Goal: Information Seeking & Learning: Learn about a topic

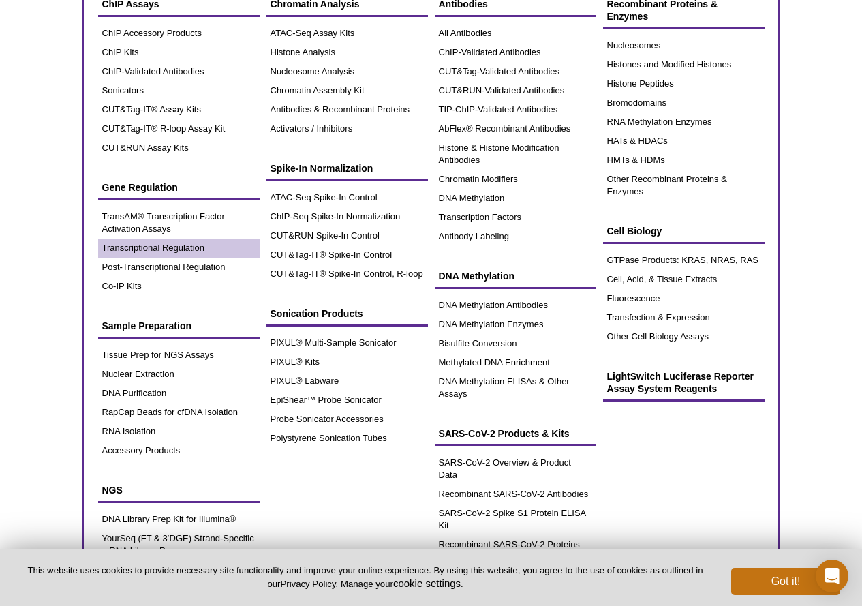
scroll to position [68, 0]
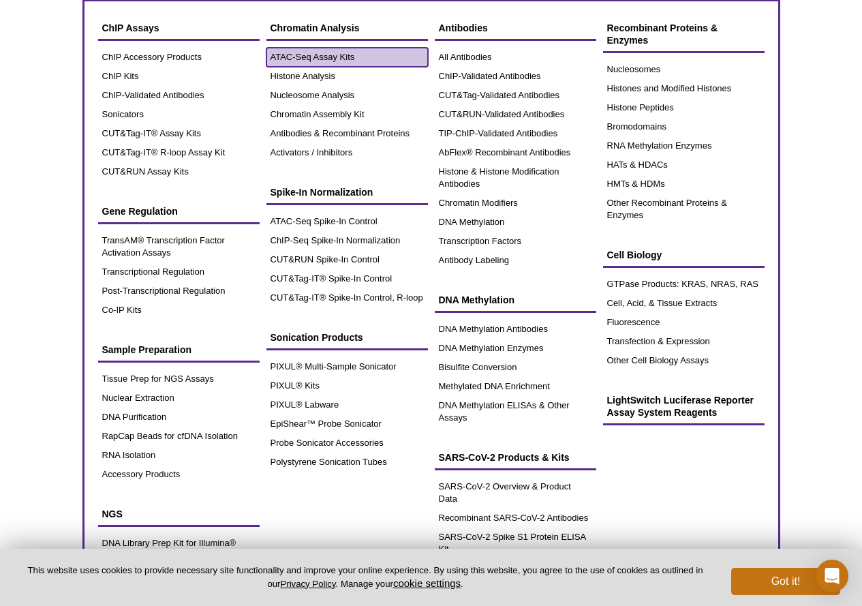
click at [325, 50] on link "ATAC-Seq Assay Kits" at bounding box center [346, 57] width 161 height 19
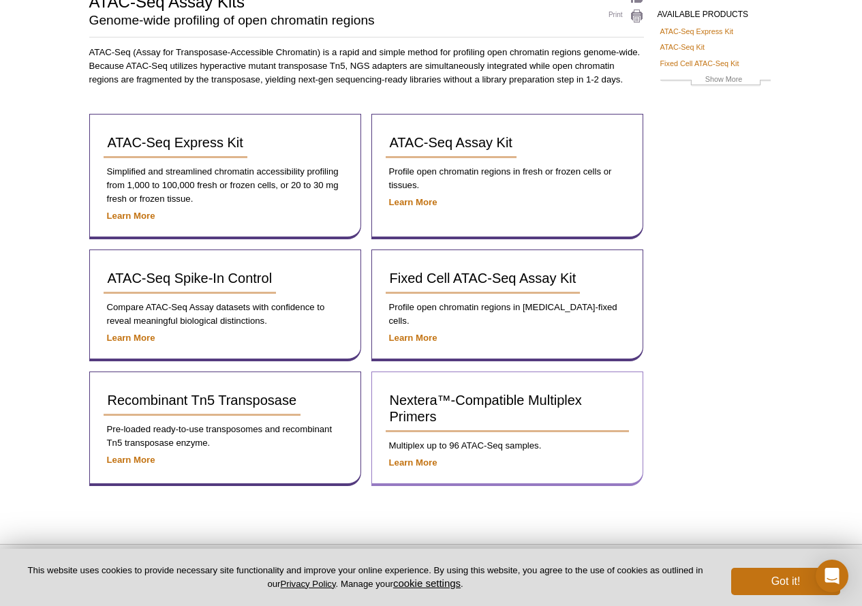
scroll to position [136, 0]
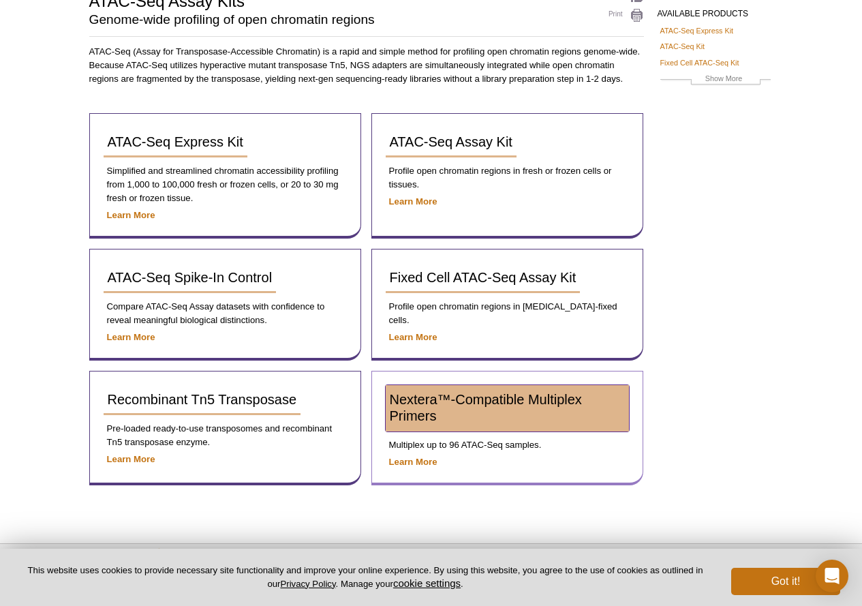
click at [429, 407] on link "Nextera™-Compatible Multiplex Primers" at bounding box center [507, 408] width 243 height 46
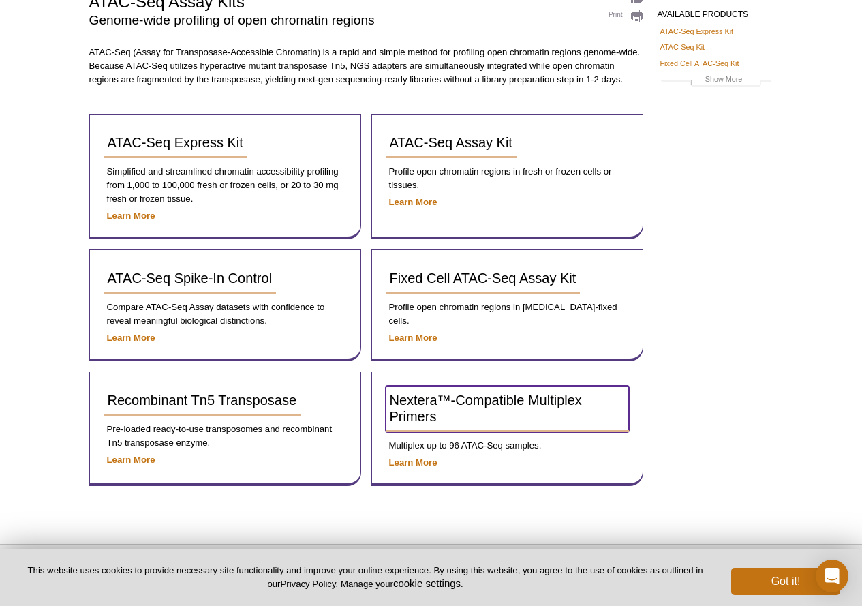
scroll to position [116, 0]
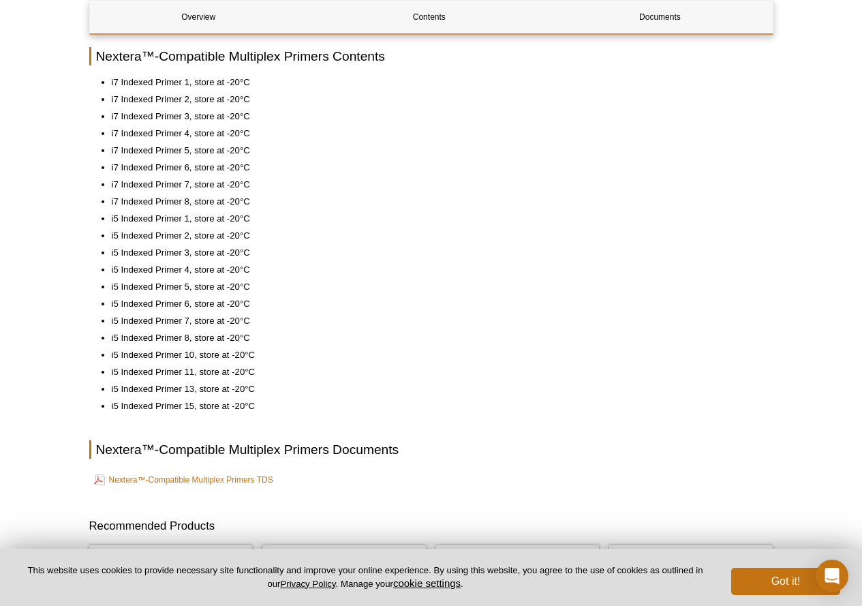
scroll to position [613, 0]
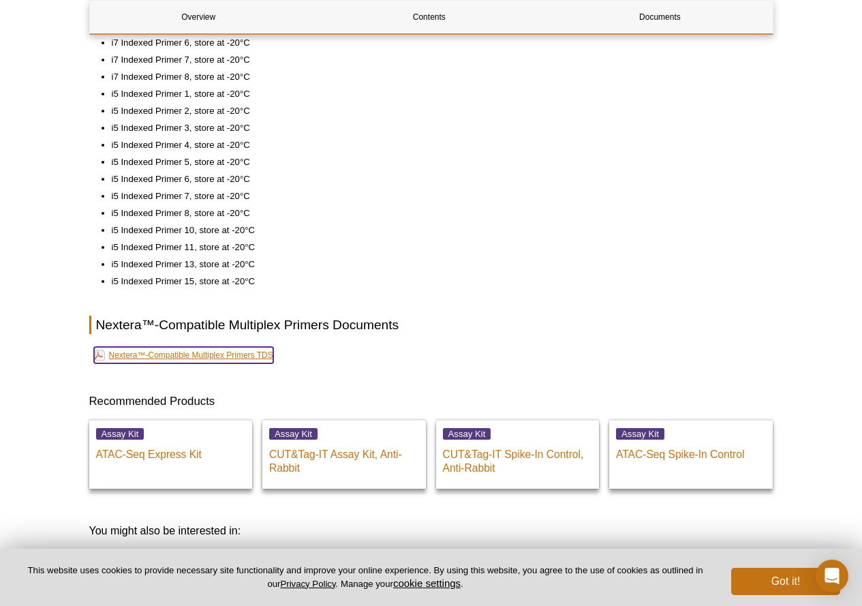
click at [268, 360] on link "Nextera™-Compatible Multiplex Primers TDS" at bounding box center [183, 355] width 179 height 16
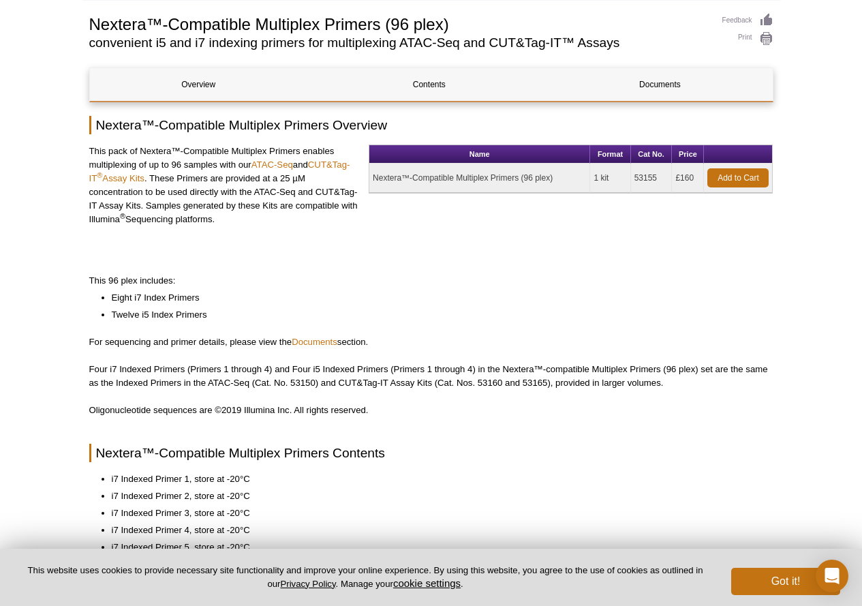
scroll to position [68, 0]
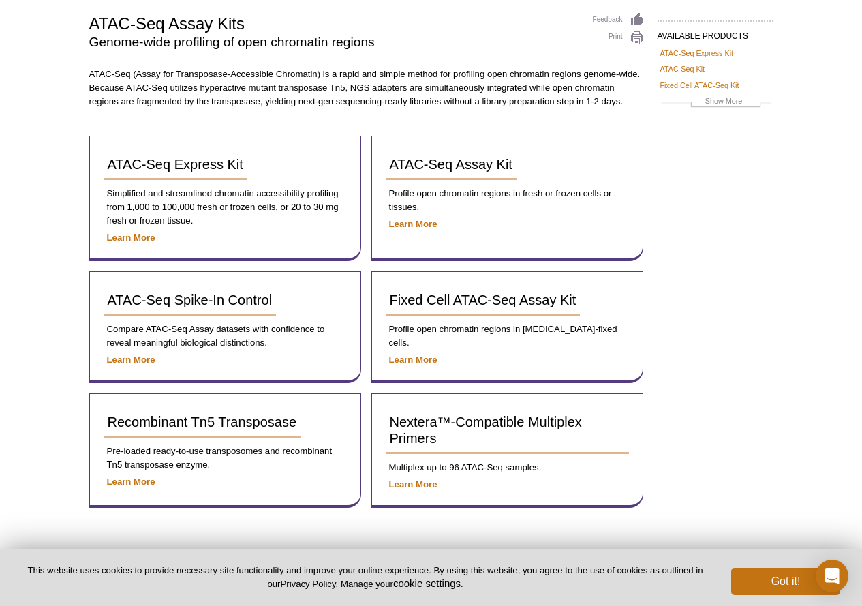
scroll to position [95, 0]
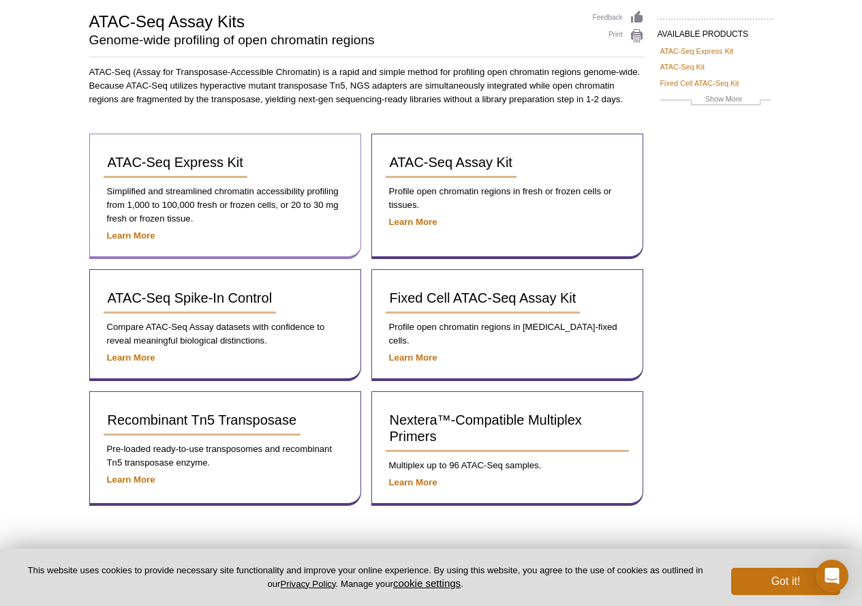
click at [119, 230] on p "Learn More" at bounding box center [225, 236] width 243 height 14
click at [120, 238] on strong "Learn More" at bounding box center [131, 235] width 48 height 10
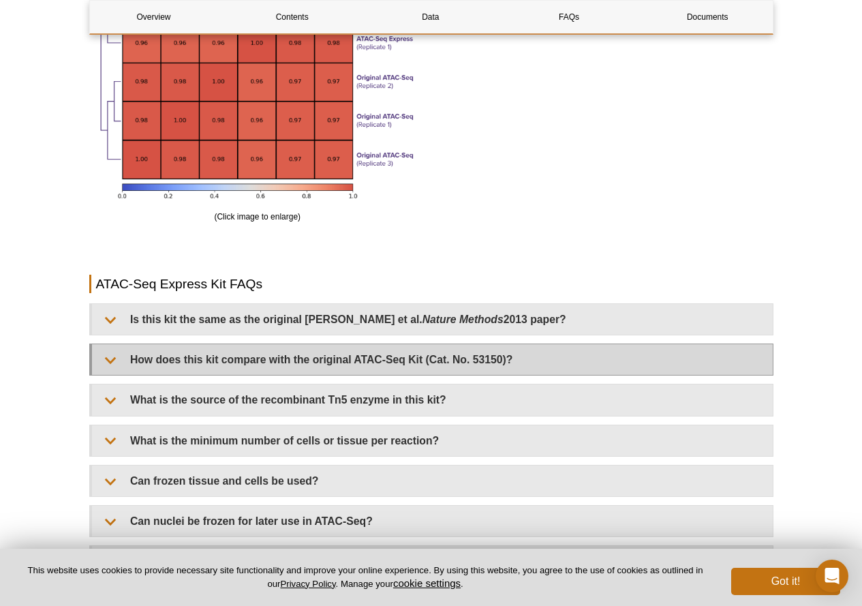
scroll to position [2588, 0]
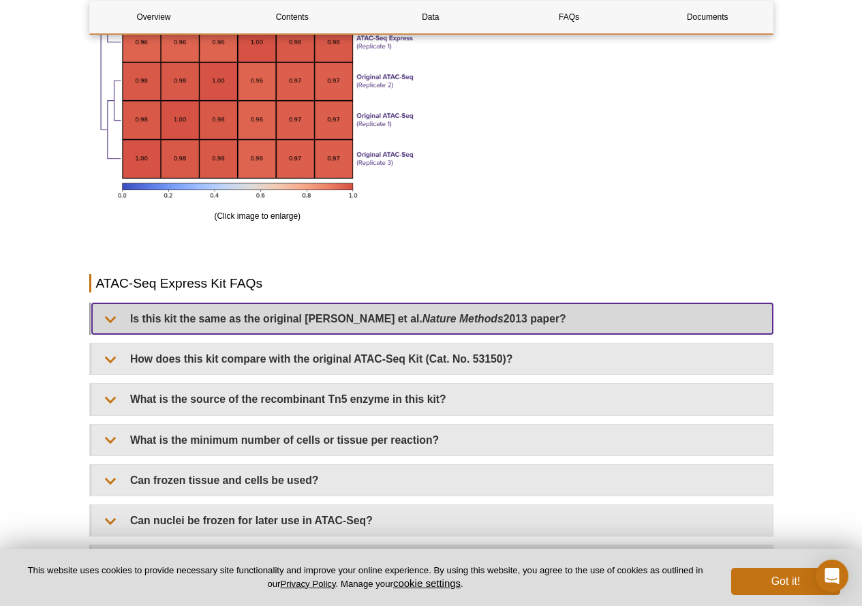
click at [422, 323] on em "Nature Methods" at bounding box center [462, 319] width 81 height 12
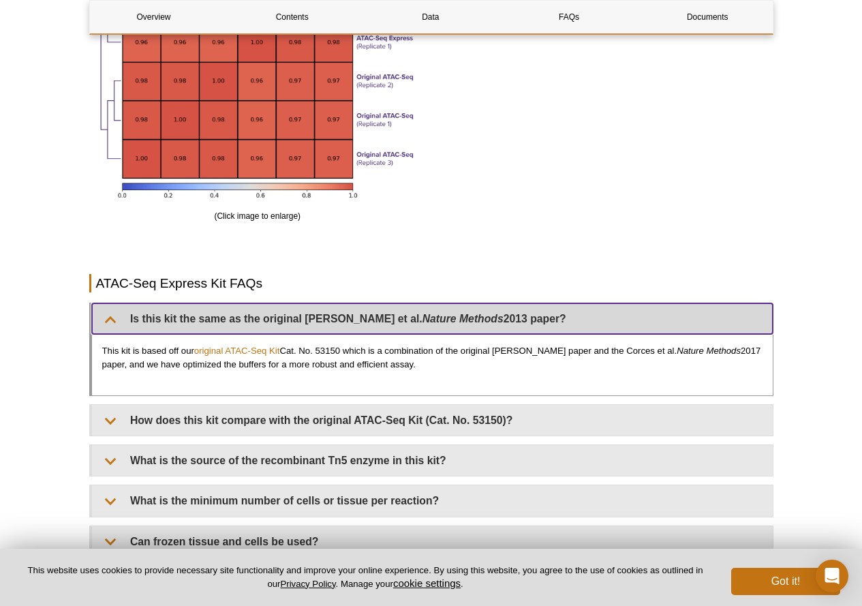
click at [422, 314] on em "Nature Methods" at bounding box center [462, 319] width 81 height 12
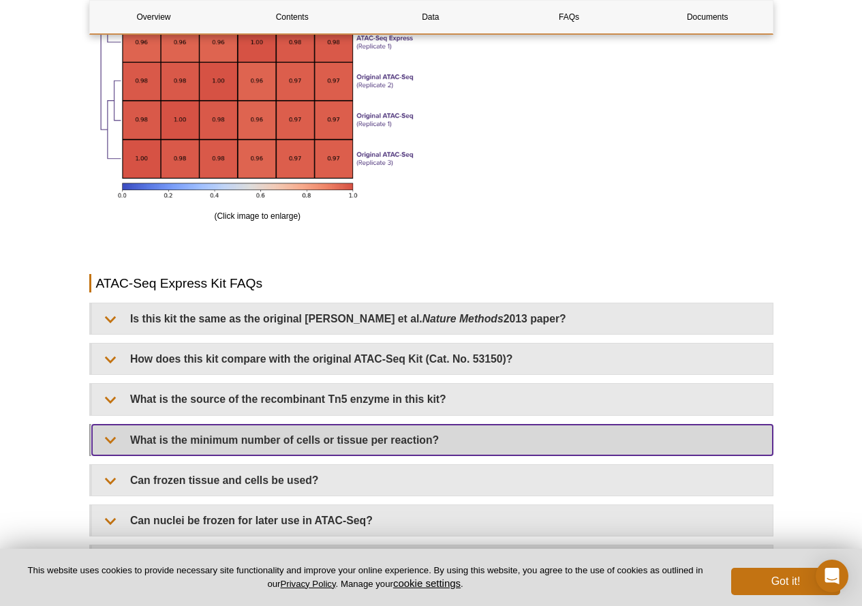
click at [405, 432] on summary "What is the minimum number of cells or tissue per reaction?" at bounding box center [432, 439] width 680 height 31
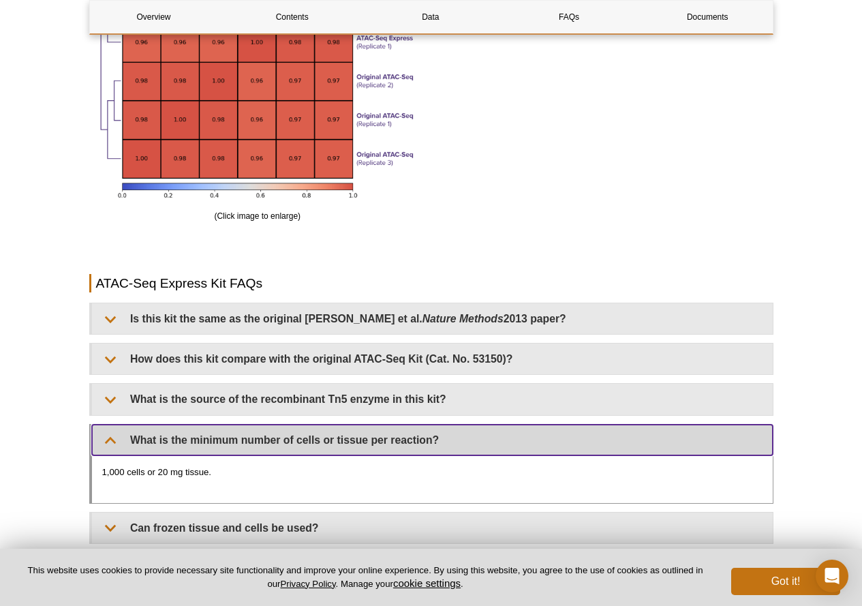
click at [407, 433] on summary "What is the minimum number of cells or tissue per reaction?" at bounding box center [432, 439] width 680 height 31
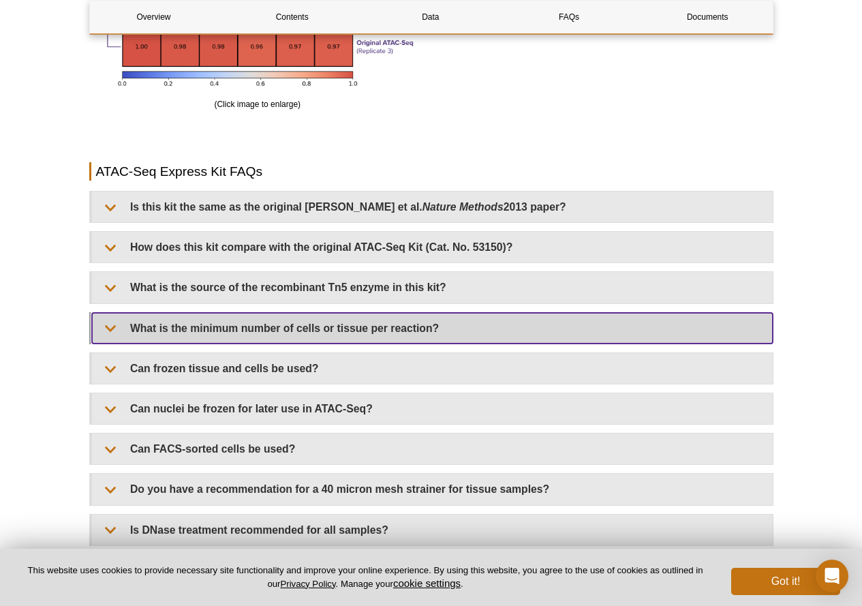
scroll to position [2725, 0]
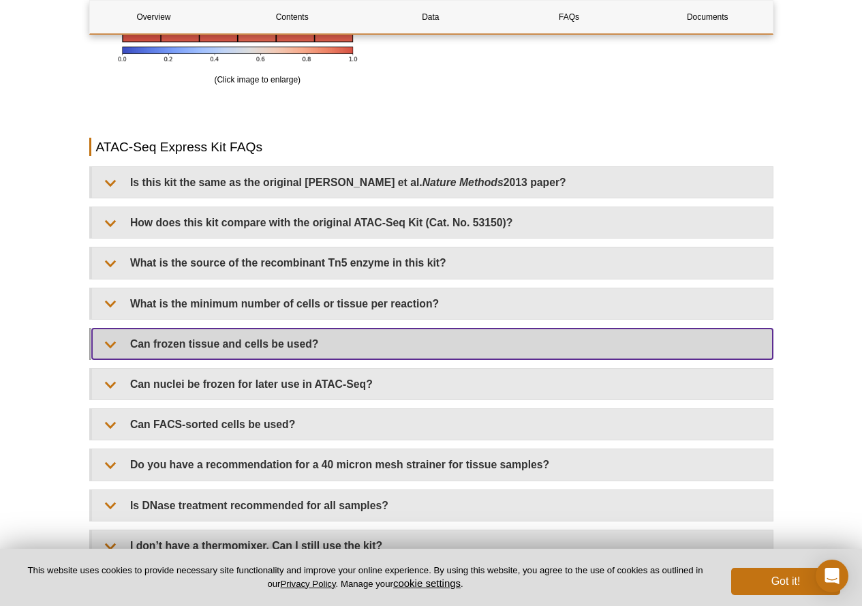
click at [297, 336] on summary "Can frozen tissue and cells be used?" at bounding box center [432, 343] width 680 height 31
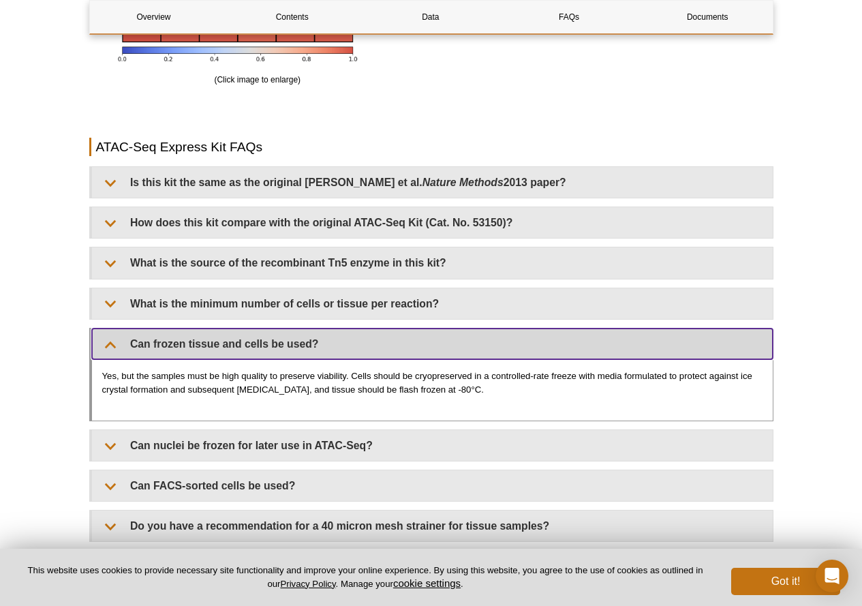
click at [388, 337] on summary "Can frozen tissue and cells be used?" at bounding box center [432, 343] width 680 height 31
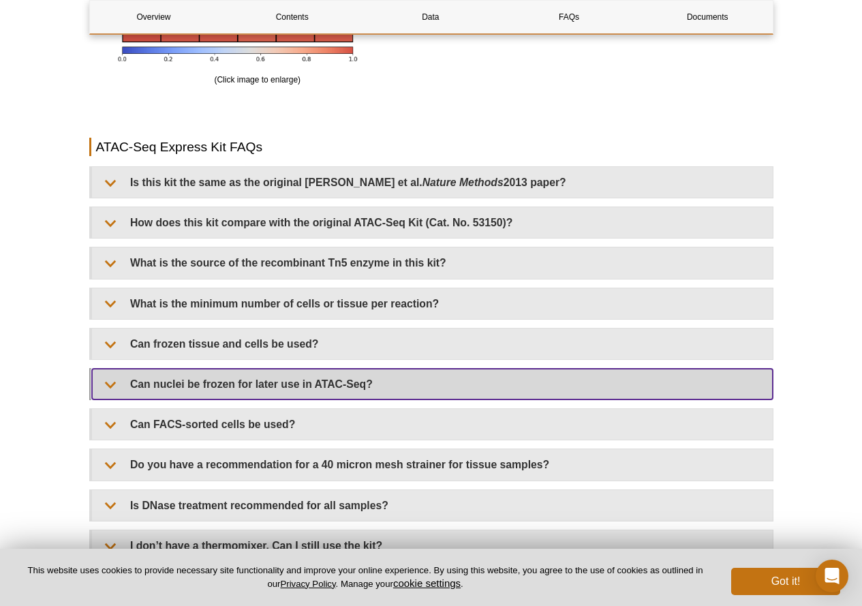
click at [380, 373] on summary "Can nuclei be frozen for later use in ATAC-Seq?" at bounding box center [432, 384] width 680 height 31
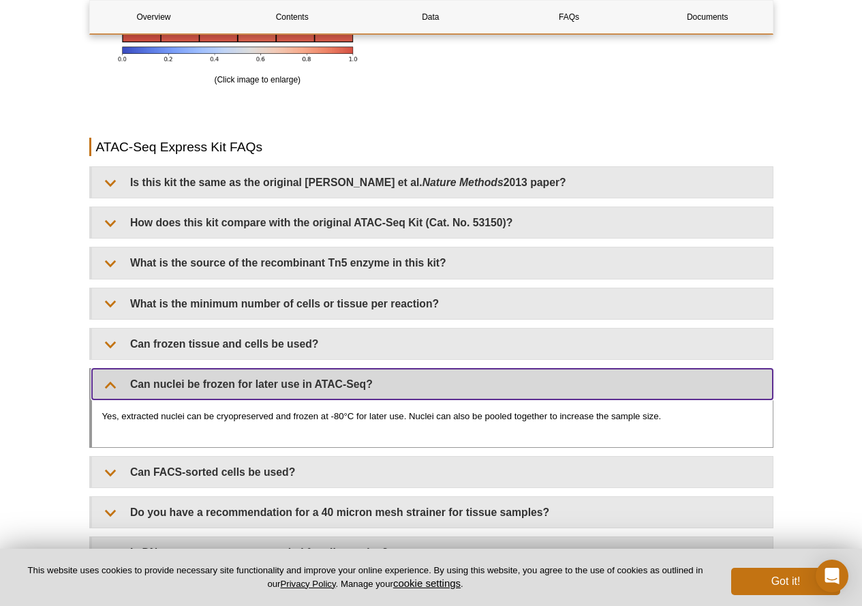
click at [392, 379] on summary "Can nuclei be frozen for later use in ATAC-Seq?" at bounding box center [432, 384] width 680 height 31
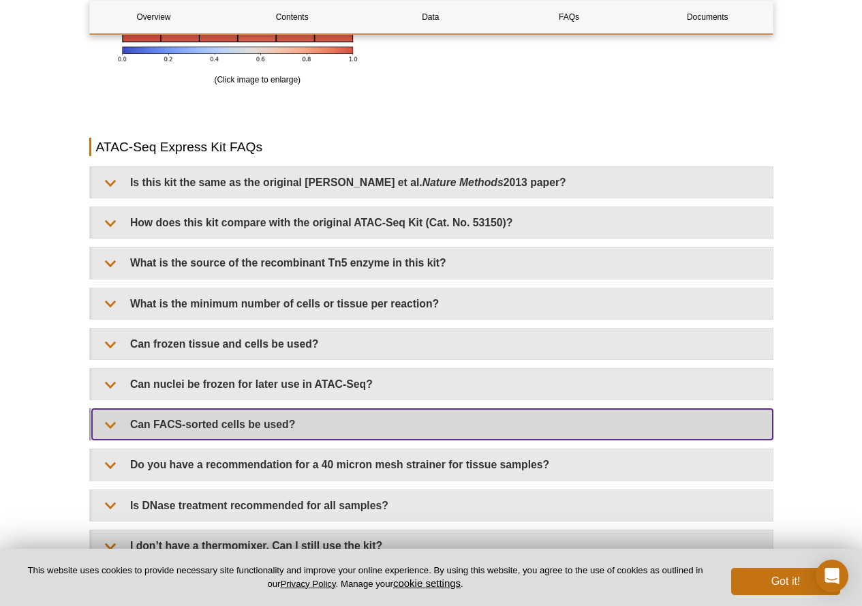
click at [349, 422] on summary "Can FACS-sorted cells be used?" at bounding box center [432, 424] width 680 height 31
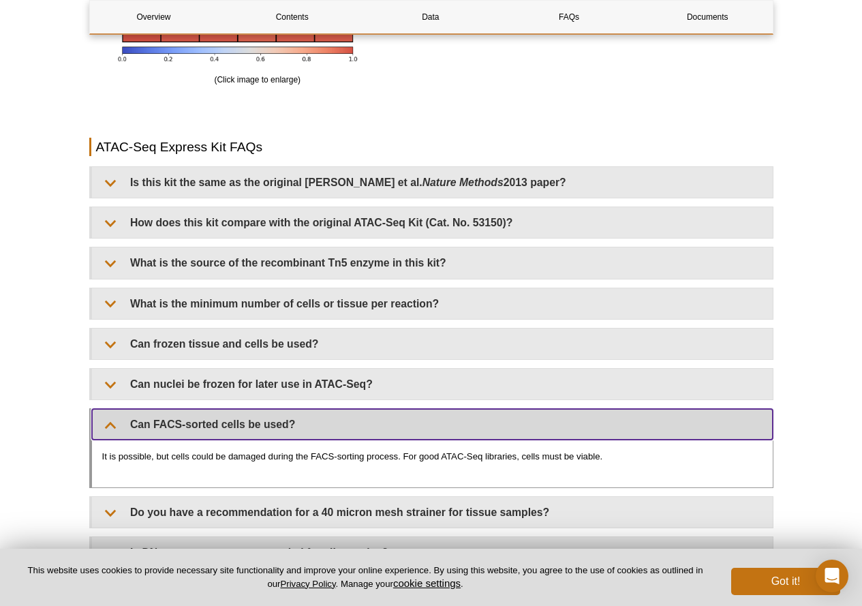
click at [349, 422] on summary "Can FACS-sorted cells be used?" at bounding box center [432, 424] width 680 height 31
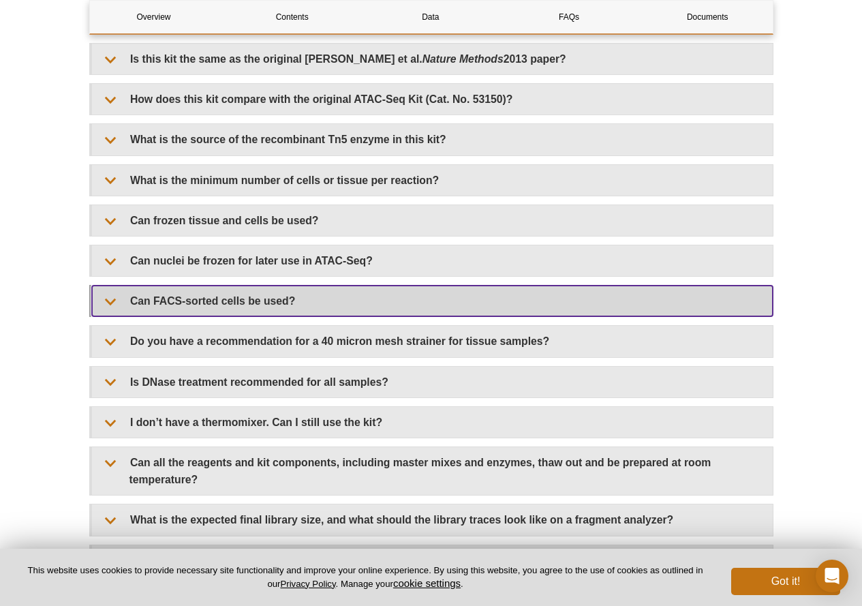
scroll to position [2861, 0]
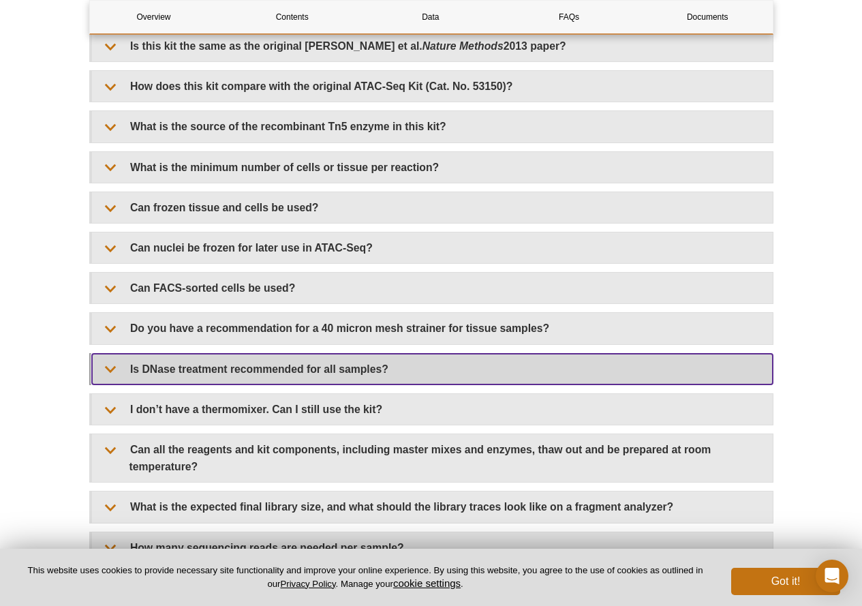
click at [337, 372] on summary "Is DNase treatment recommended for all samples?" at bounding box center [432, 369] width 680 height 31
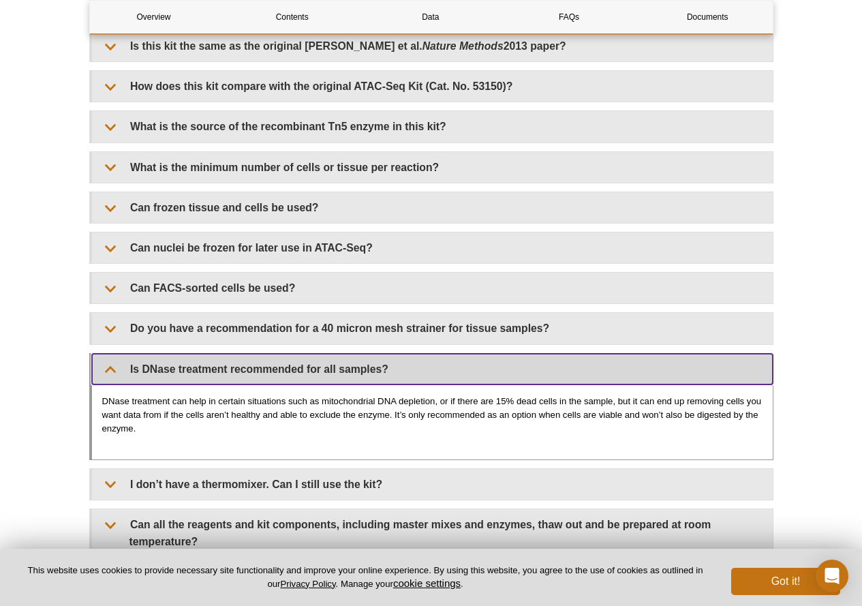
click at [337, 372] on summary "Is DNase treatment recommended for all samples?" at bounding box center [432, 369] width 680 height 31
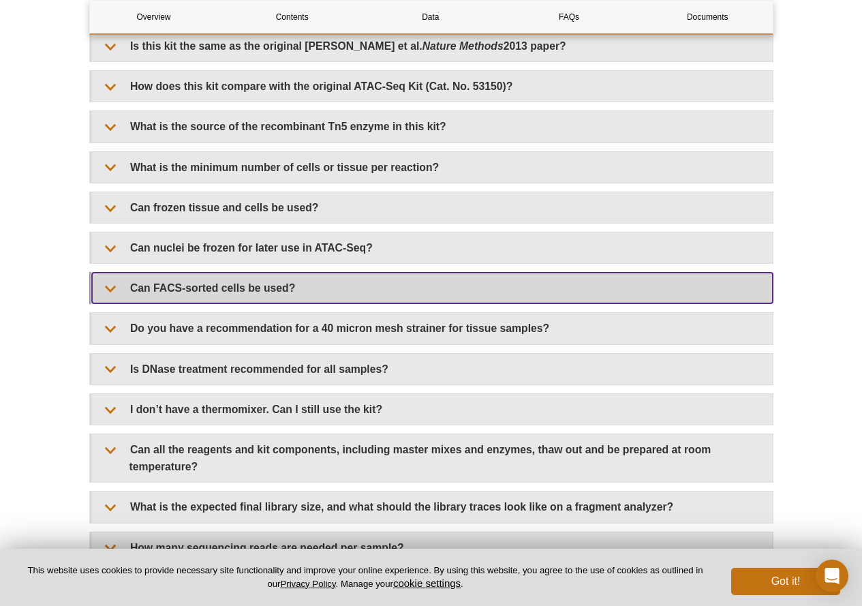
click at [324, 297] on summary "Can FACS-sorted cells be used?" at bounding box center [432, 287] width 680 height 31
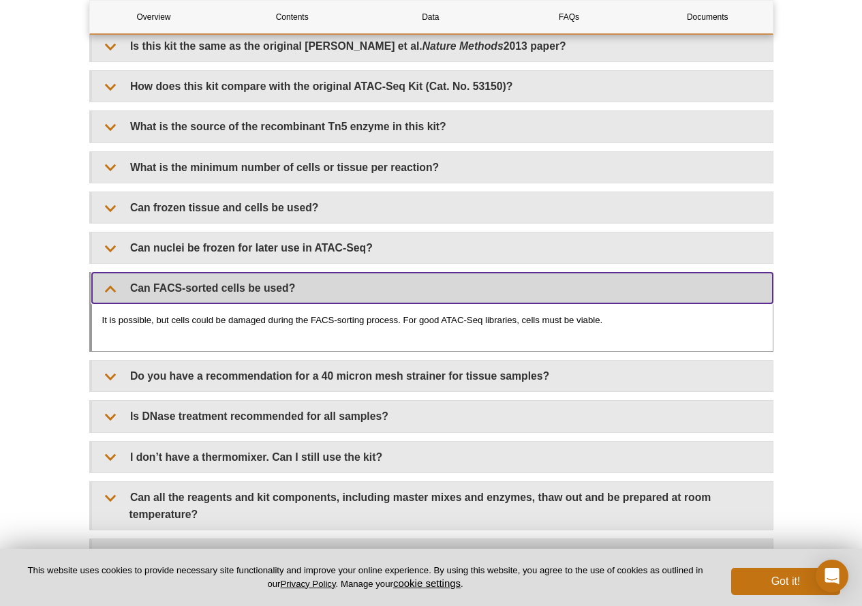
click at [298, 285] on summary "Can FACS-sorted cells be used?" at bounding box center [432, 287] width 680 height 31
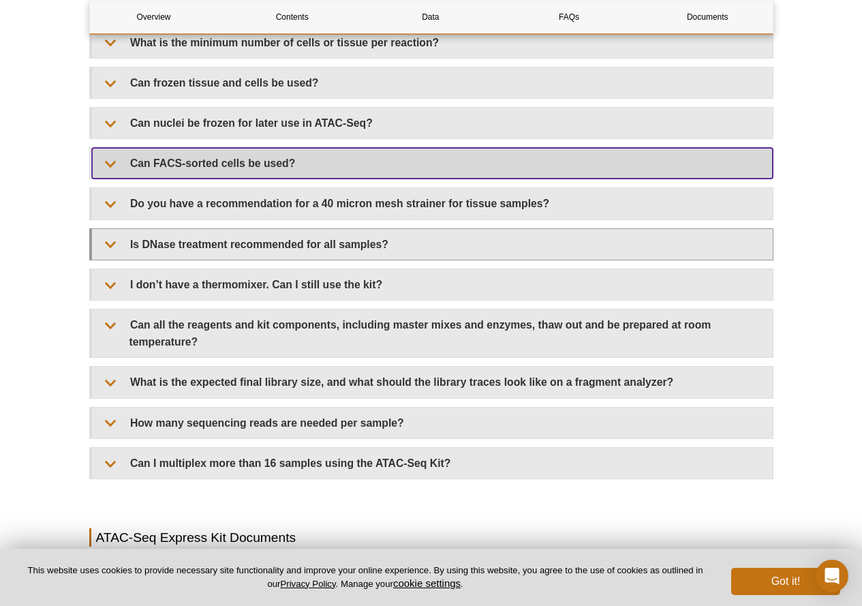
scroll to position [2997, 0]
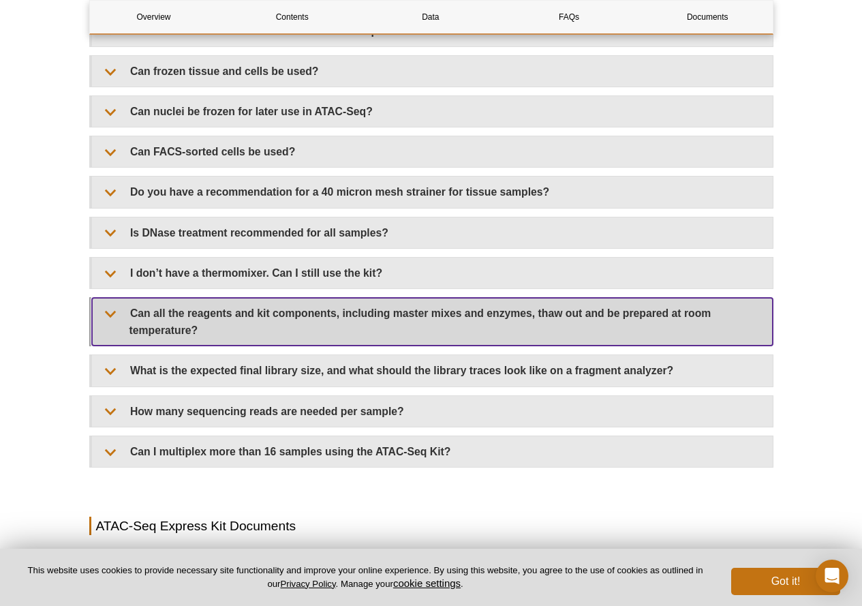
click at [454, 329] on summary "Can all the reagents and kit components, including master mixes and enzymes, th…" at bounding box center [432, 322] width 680 height 48
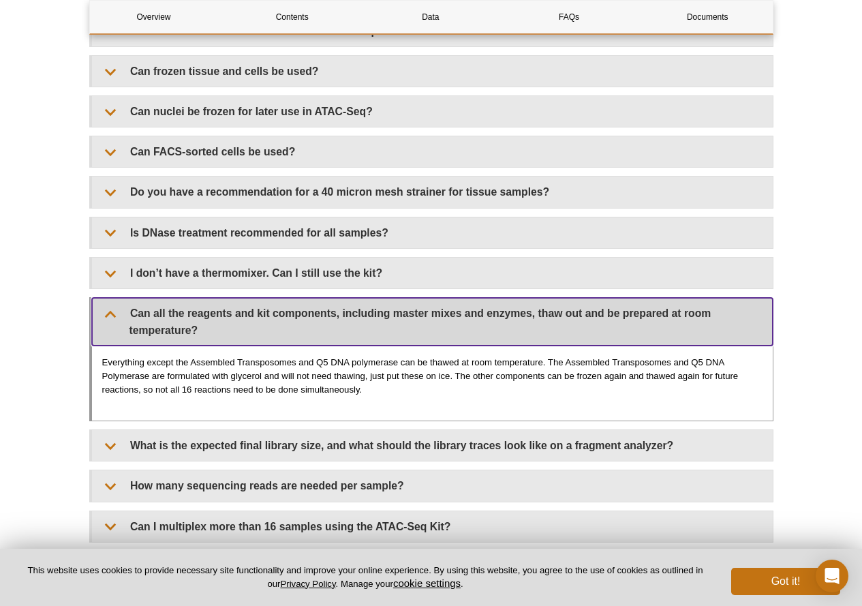
click at [454, 324] on summary "Can all the reagents and kit components, including master mixes and enzymes, th…" at bounding box center [432, 322] width 680 height 48
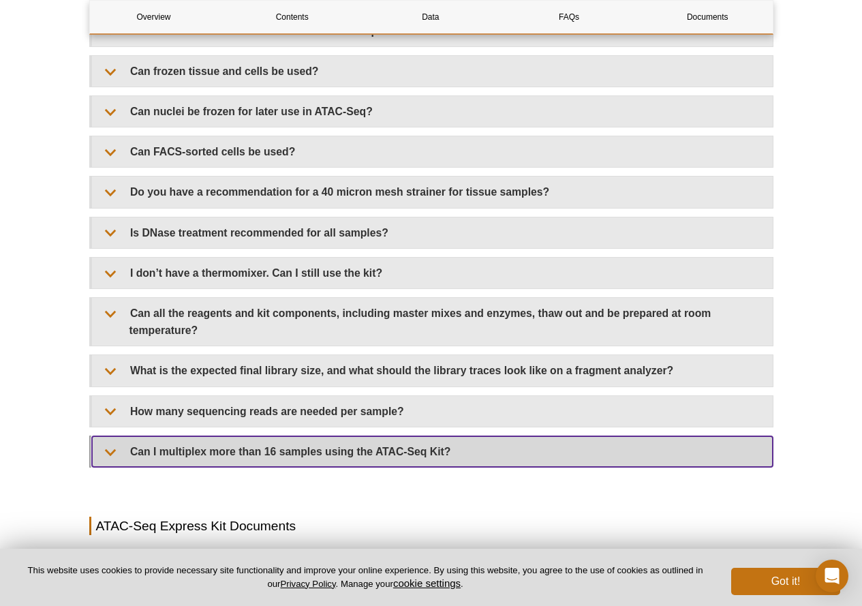
click at [443, 453] on summary "Can I multiplex more than 16 samples using the ATAC-Seq Kit?" at bounding box center [432, 451] width 680 height 31
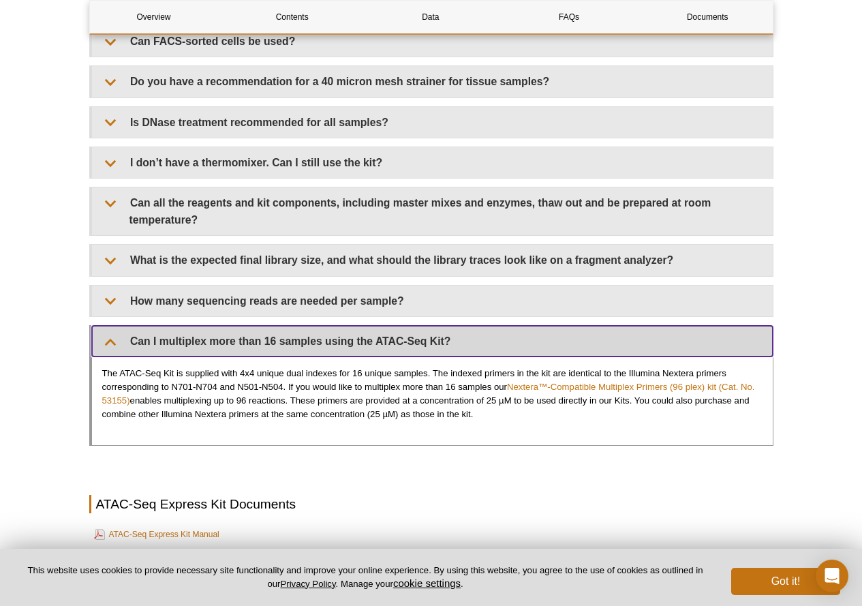
scroll to position [3133, 0]
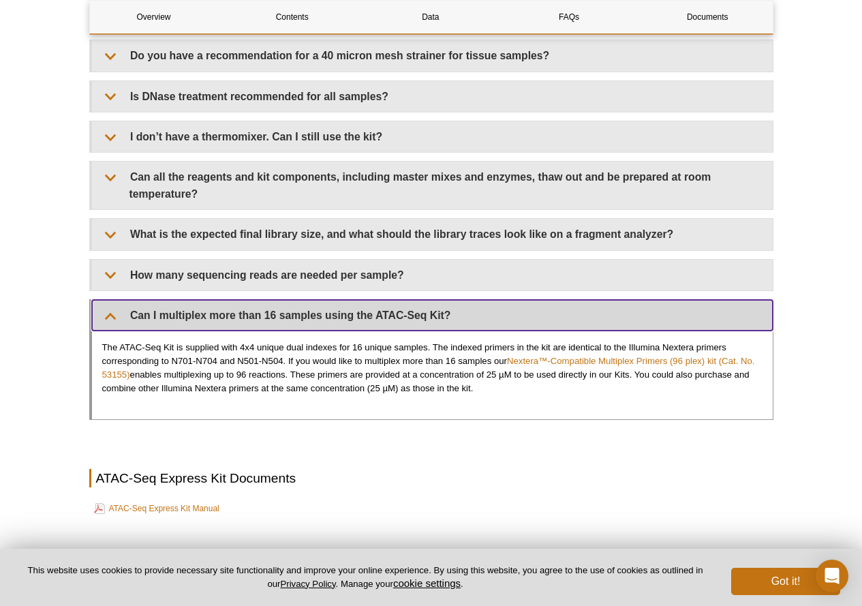
click at [402, 324] on summary "Can I multiplex more than 16 samples using the ATAC-Seq Kit?" at bounding box center [432, 315] width 680 height 31
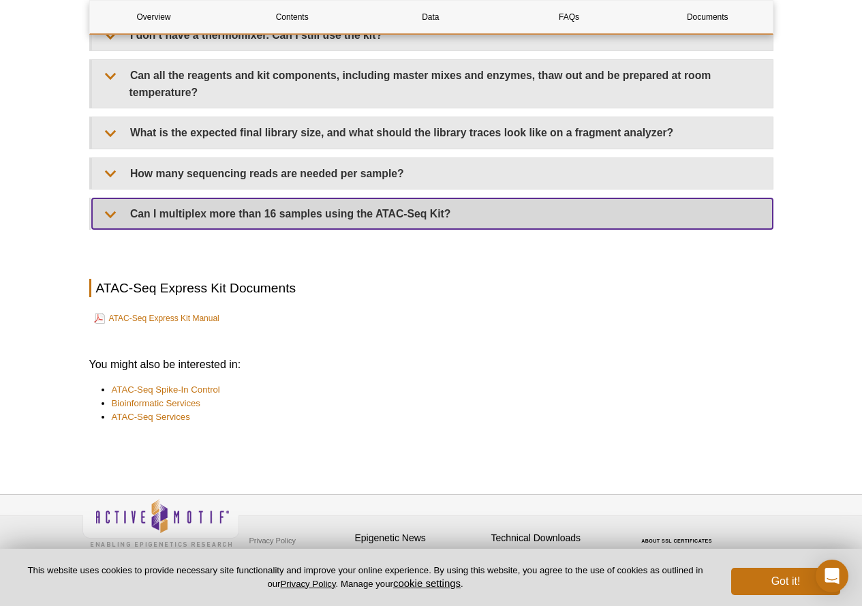
scroll to position [3242, 0]
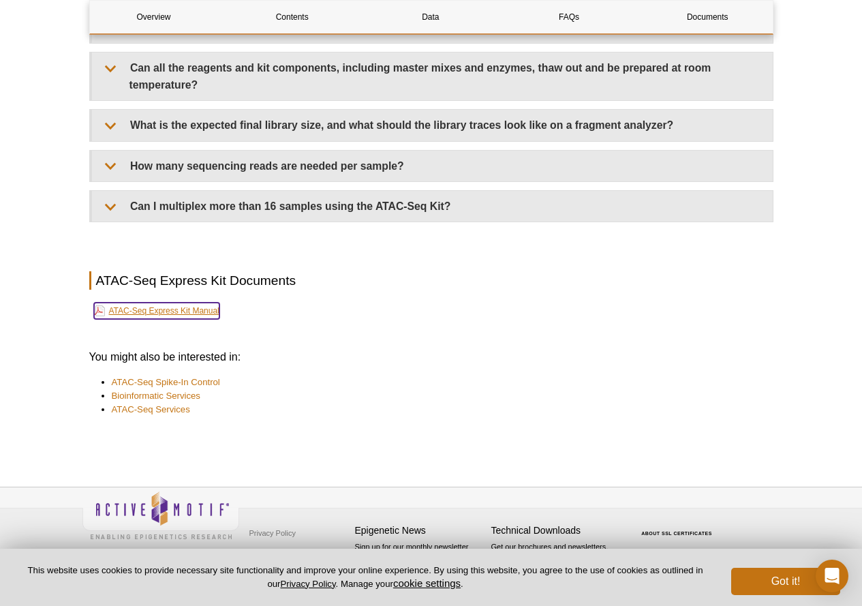
click at [212, 315] on link "ATAC-Seq Express Kit Manual" at bounding box center [156, 310] width 125 height 16
